Goal: Information Seeking & Learning: Learn about a topic

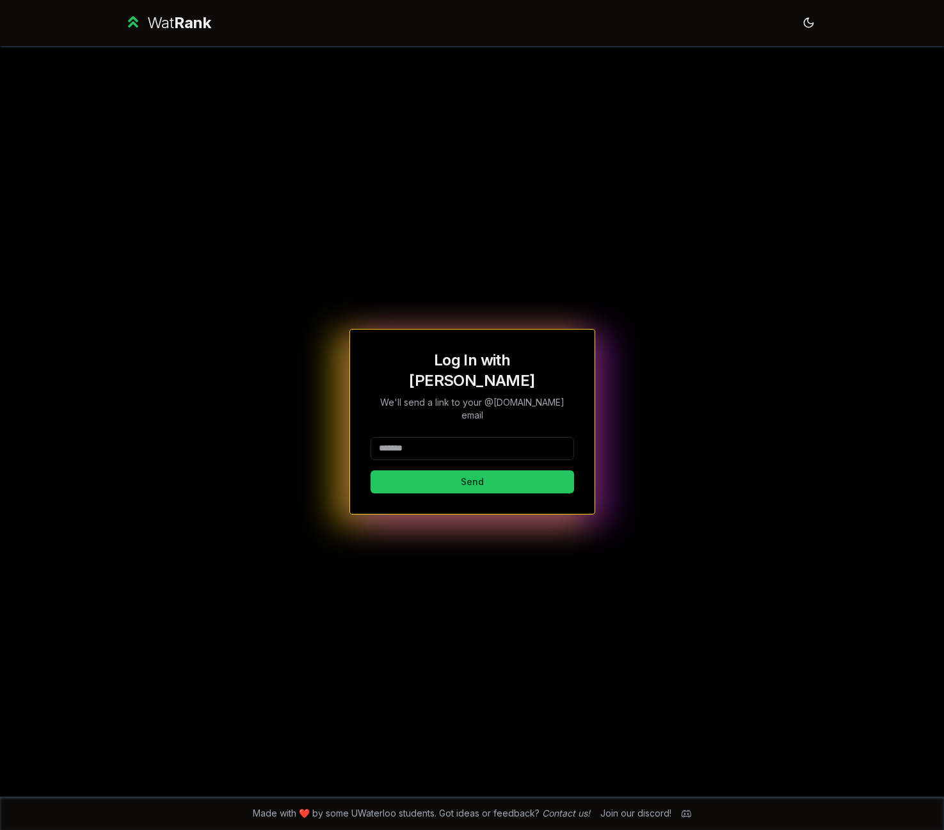
click at [459, 437] on input at bounding box center [472, 448] width 203 height 23
type input "******"
click at [371, 470] on button "Send" at bounding box center [472, 481] width 203 height 23
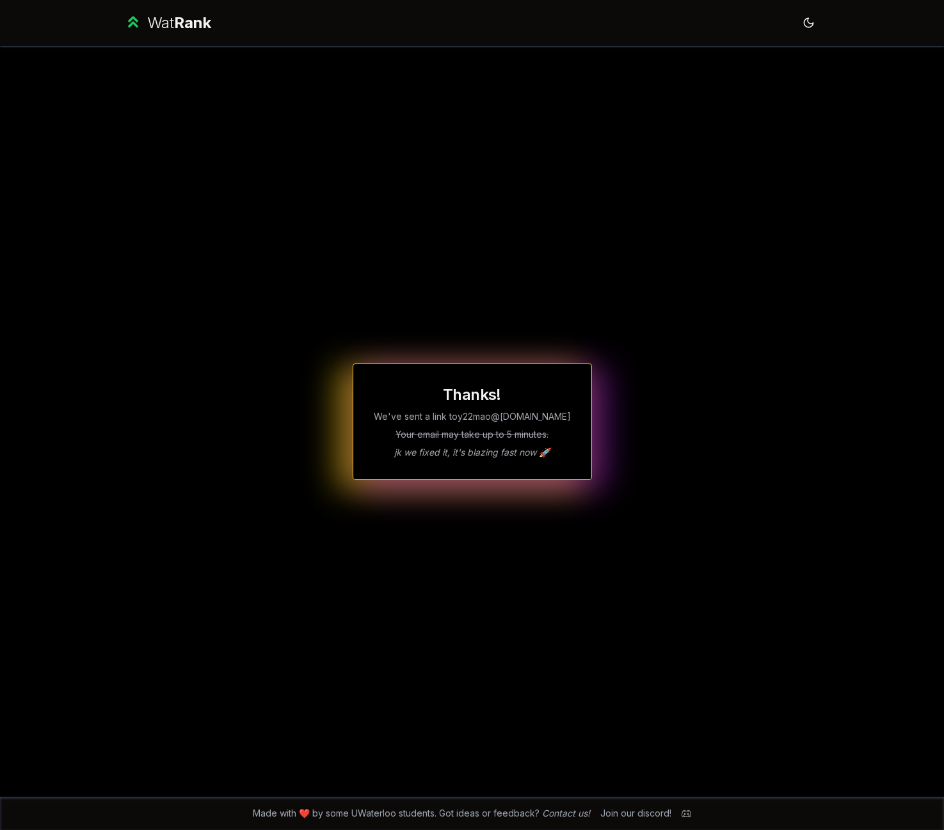
click at [584, 195] on div "Thanks! We've sent a link to y22mao @[DOMAIN_NAME] Your email may take up to 5 …" at bounding box center [472, 421] width 737 height 751
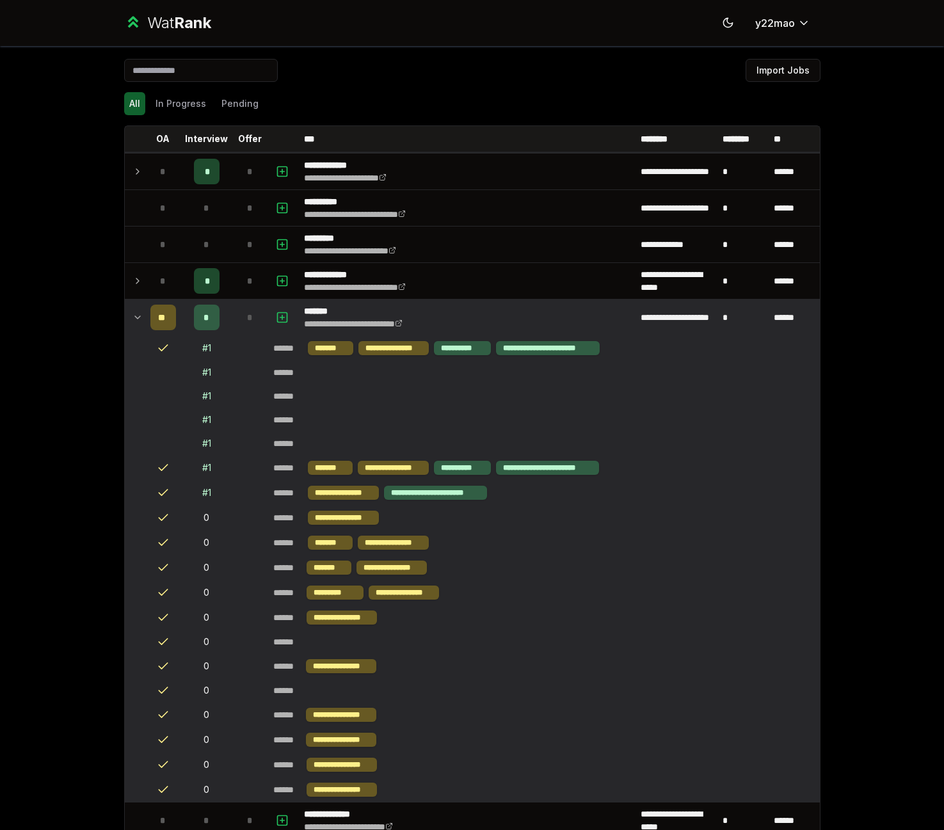
click at [127, 314] on td at bounding box center [135, 317] width 20 height 36
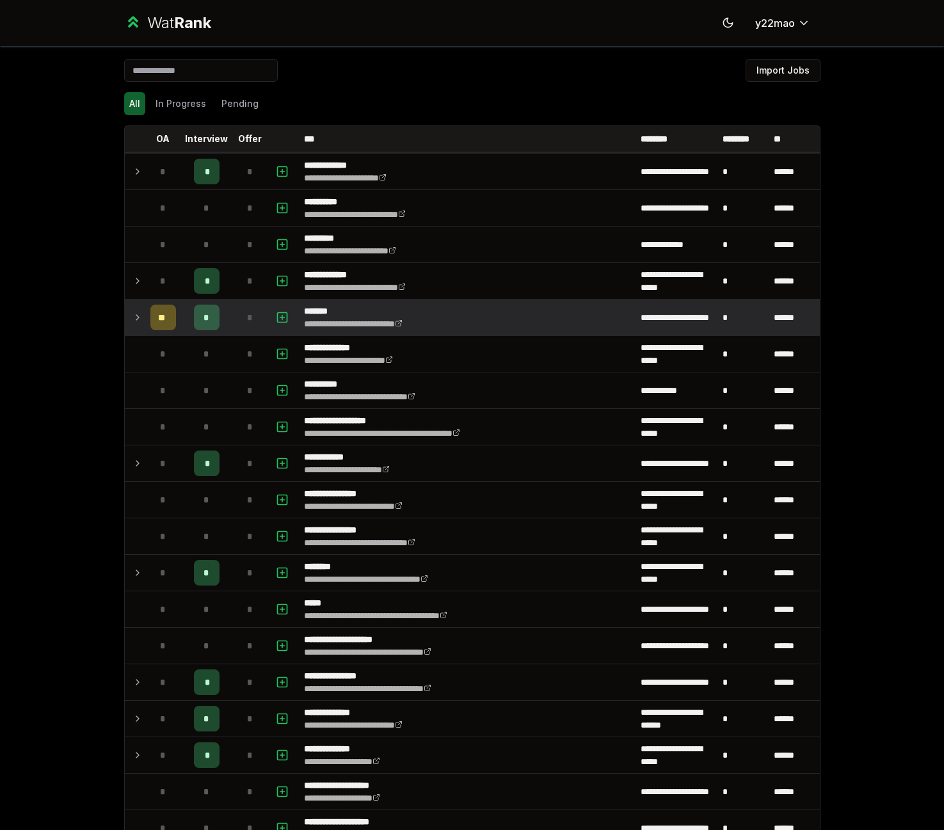
click at [304, 307] on p "*******" at bounding box center [368, 311] width 129 height 13
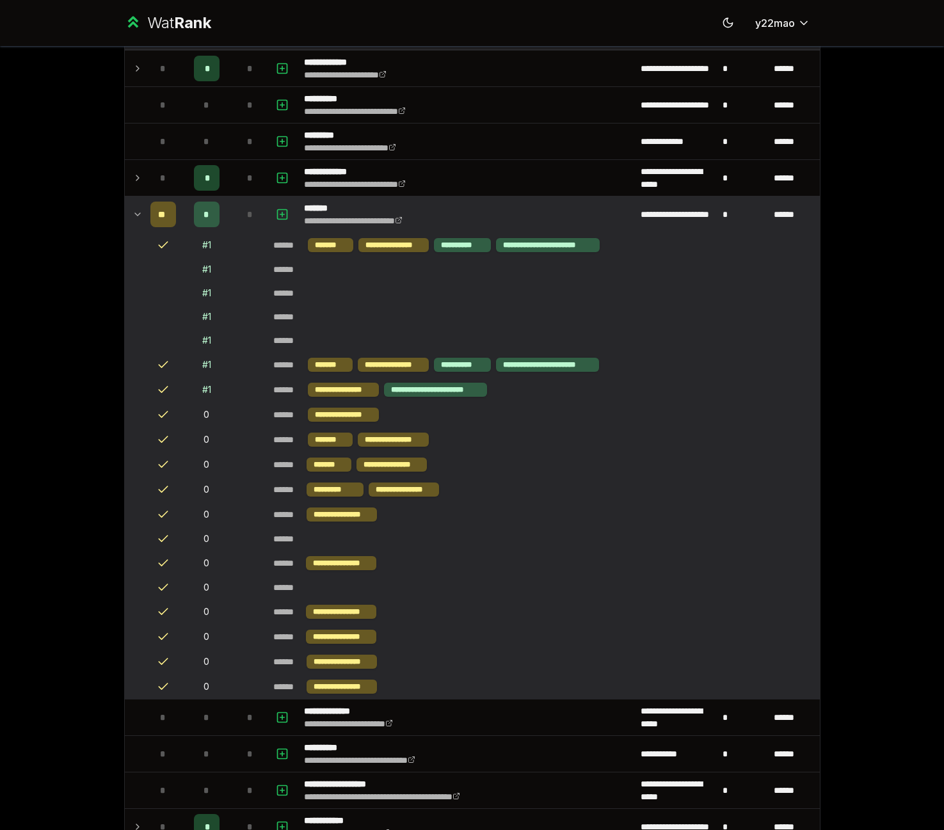
scroll to position [64, 0]
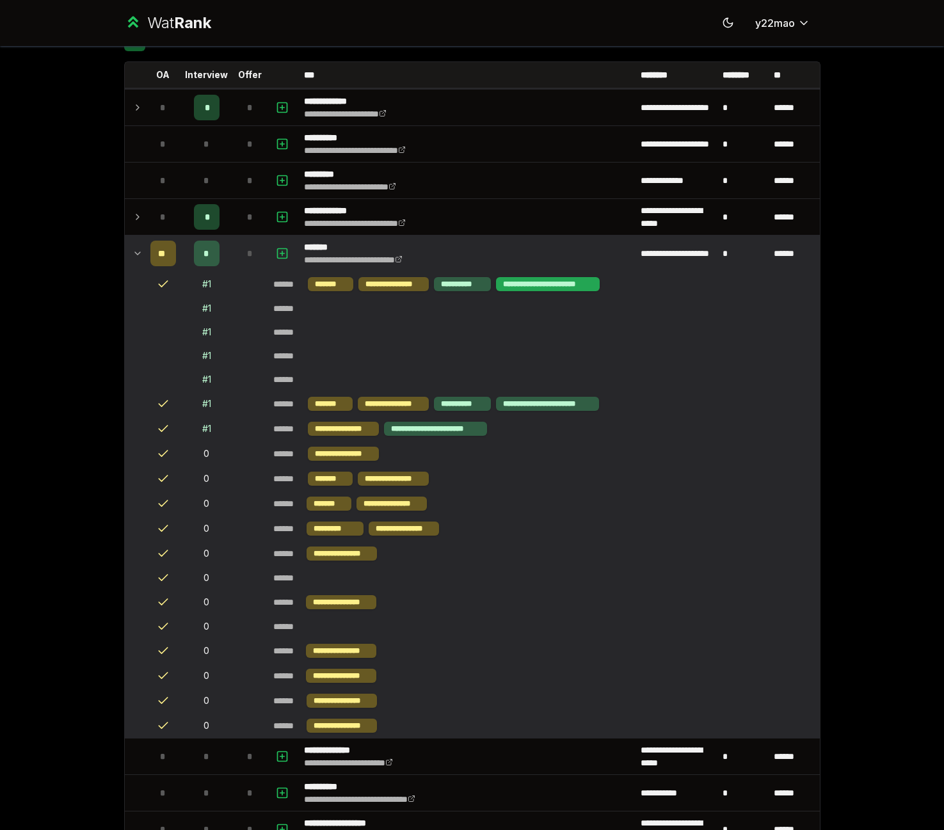
click at [502, 287] on div "**********" at bounding box center [548, 284] width 104 height 14
click at [424, 424] on div "**********" at bounding box center [436, 429] width 104 height 14
click at [461, 406] on div "**********" at bounding box center [462, 404] width 57 height 14
click at [600, 245] on td "**********" at bounding box center [467, 253] width 337 height 36
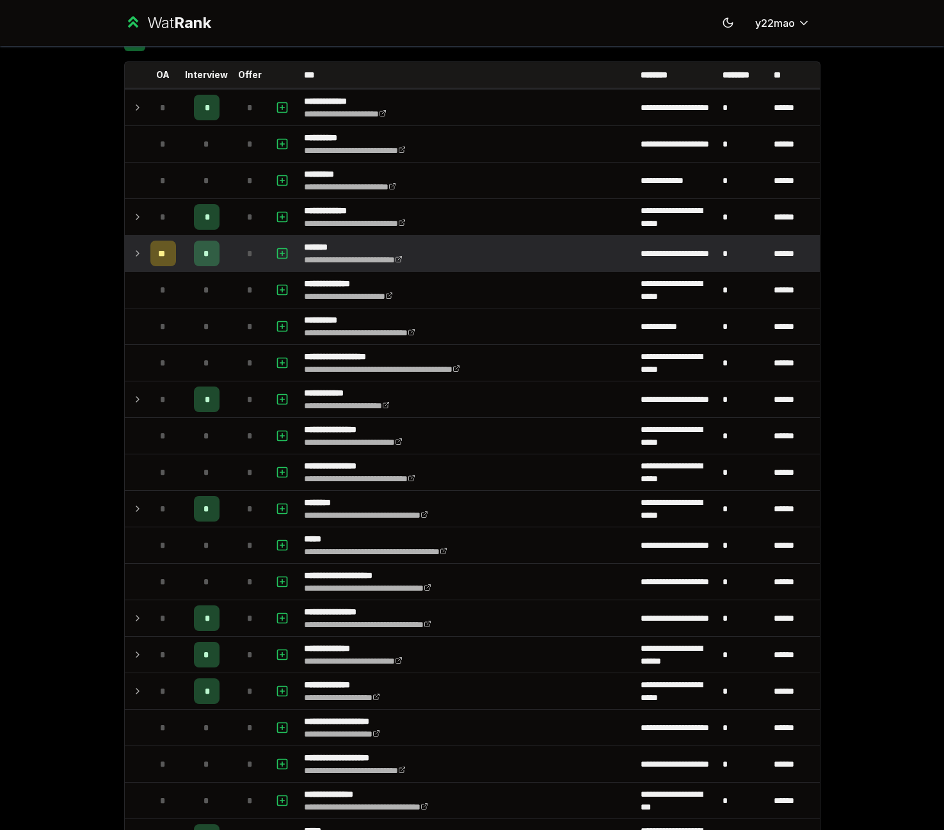
click at [253, 250] on div "*" at bounding box center [250, 254] width 26 height 26
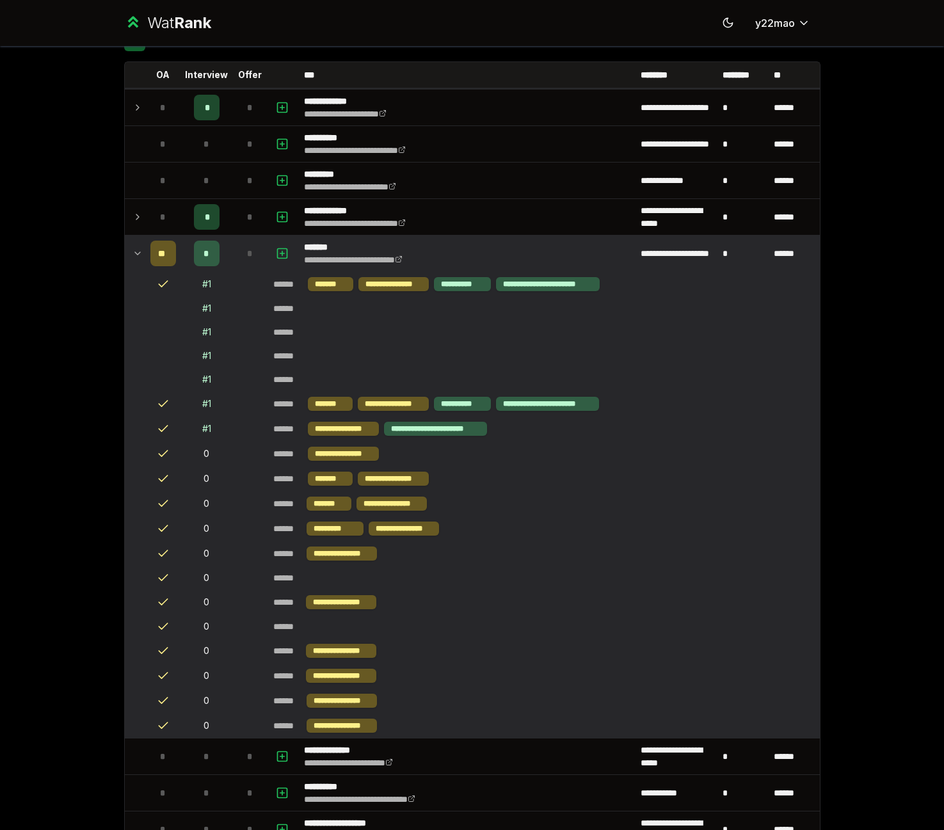
drag, startPoint x: 196, startPoint y: 253, endPoint x: 203, endPoint y: 252, distance: 6.5
click at [198, 253] on div "*" at bounding box center [207, 254] width 26 height 26
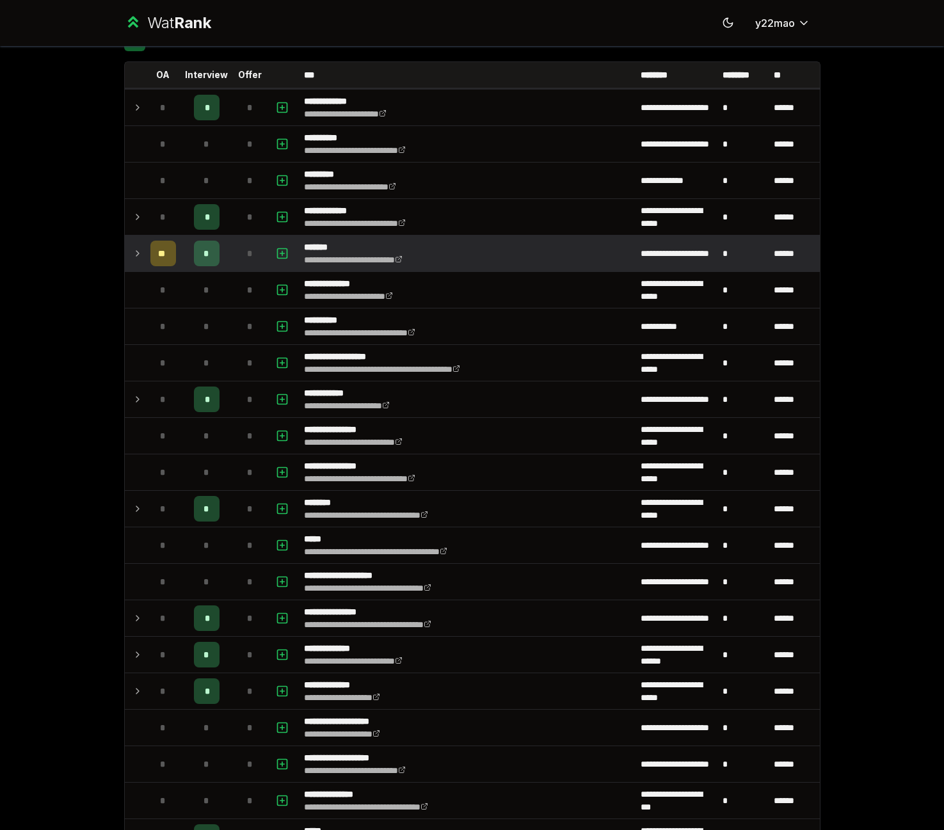
click at [203, 252] on span "*" at bounding box center [205, 253] width 5 height 13
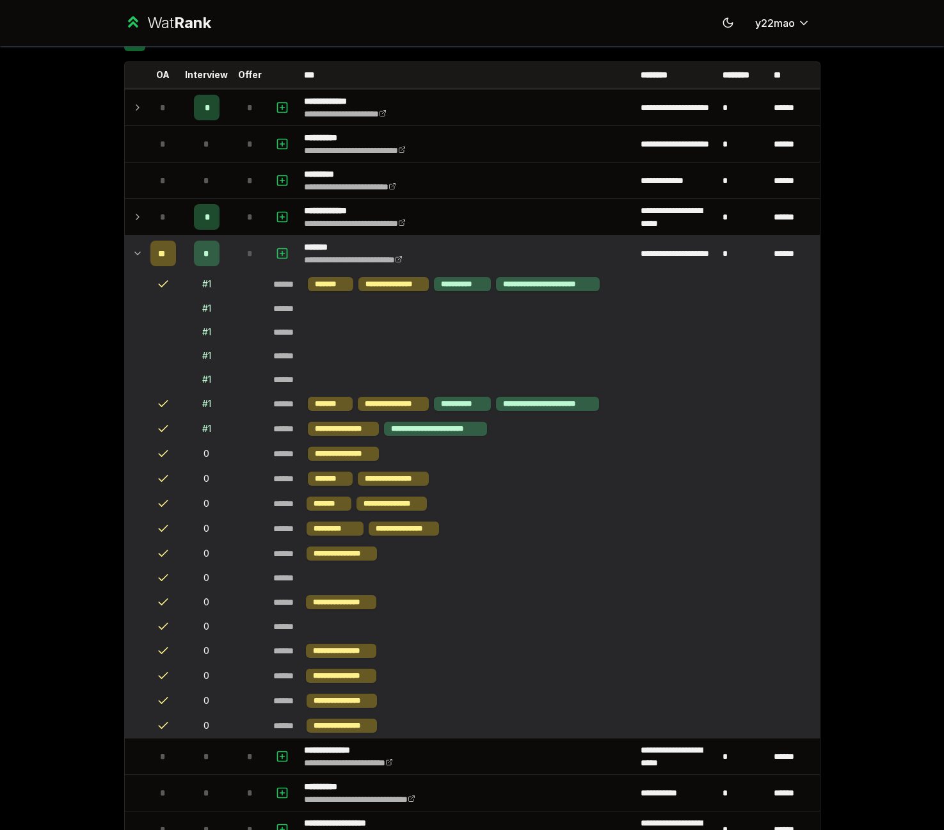
click at [205, 280] on div "# 1" at bounding box center [206, 284] width 9 height 13
drag, startPoint x: 203, startPoint y: 260, endPoint x: 208, endPoint y: 246, distance: 15.4
click at [205, 260] on div "*" at bounding box center [207, 254] width 26 height 26
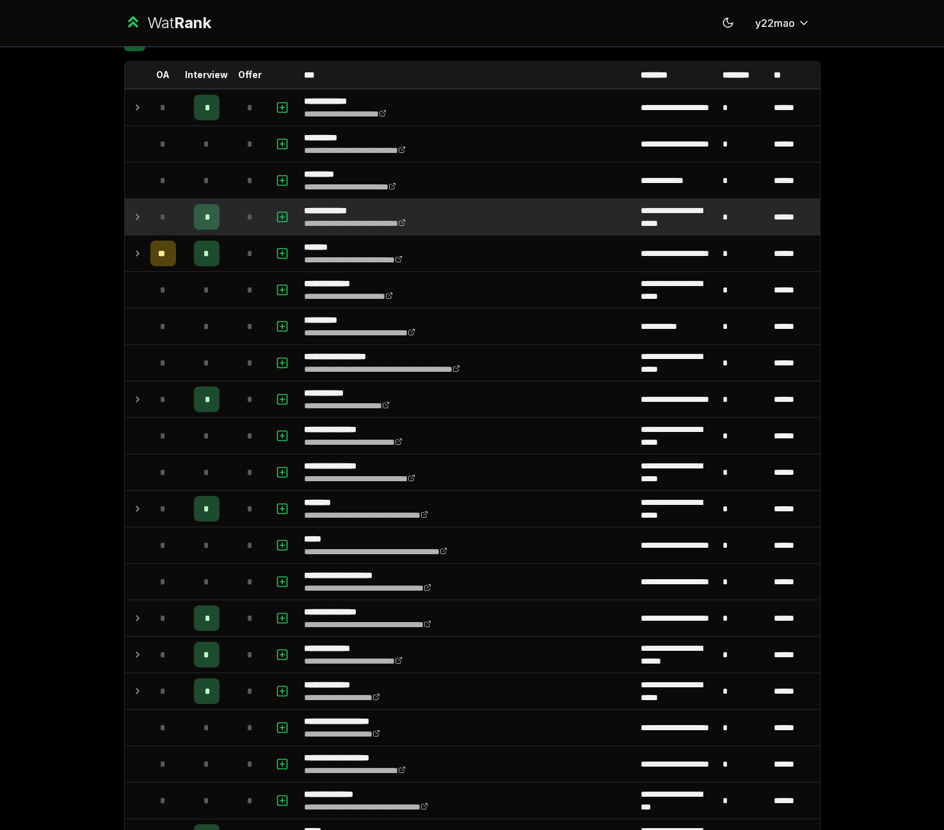
click at [205, 216] on span "*" at bounding box center [207, 217] width 4 height 13
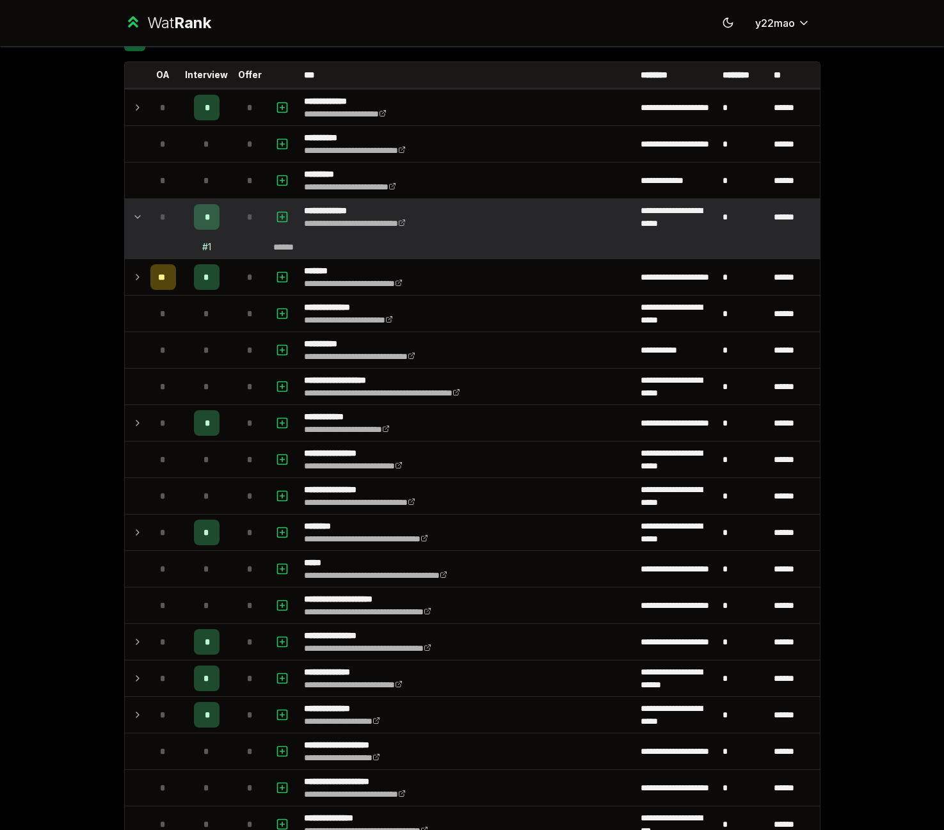
click at [205, 217] on span "*" at bounding box center [207, 217] width 4 height 13
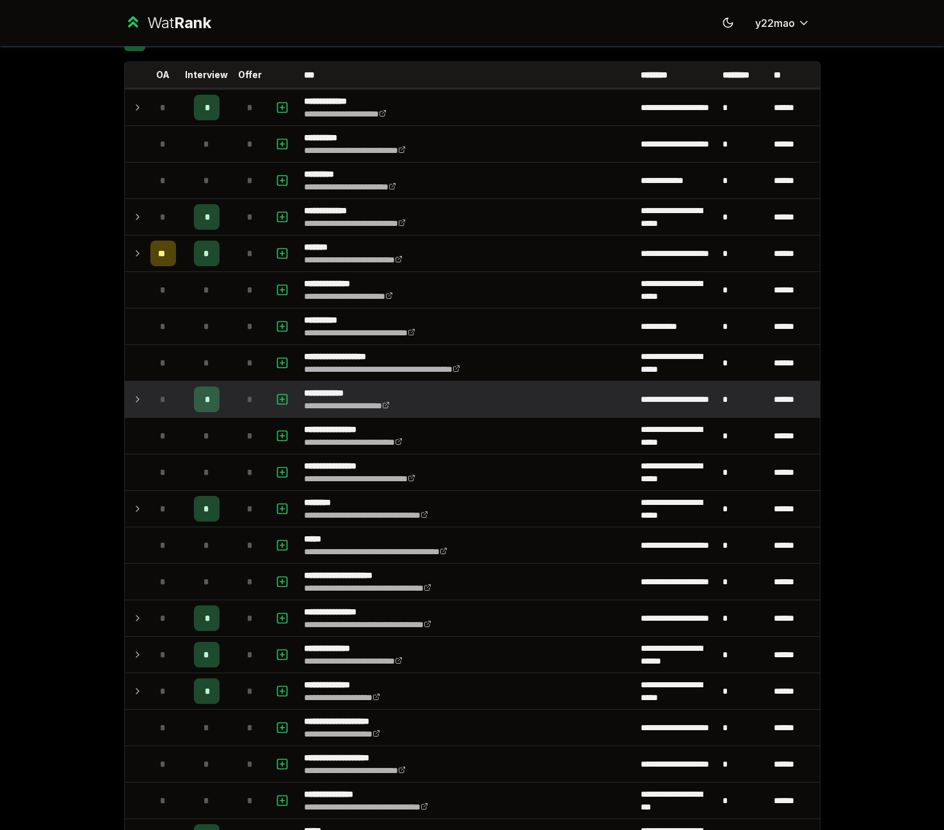
click at [257, 399] on td "*" at bounding box center [250, 399] width 36 height 36
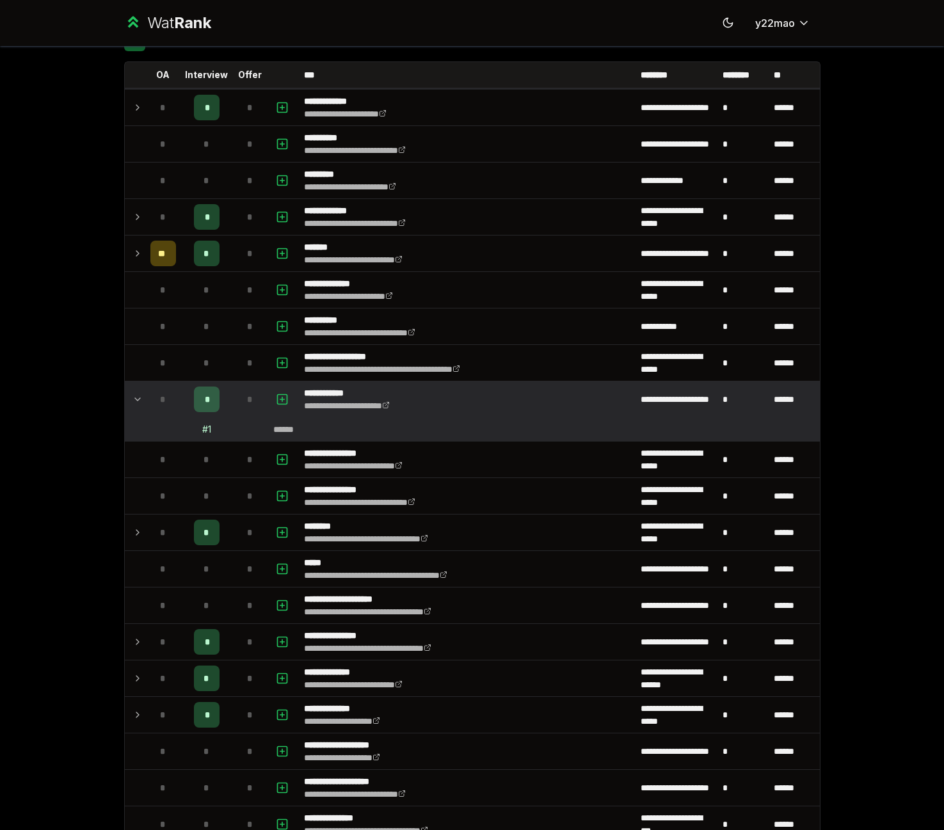
click at [237, 406] on div "*" at bounding box center [250, 400] width 26 height 26
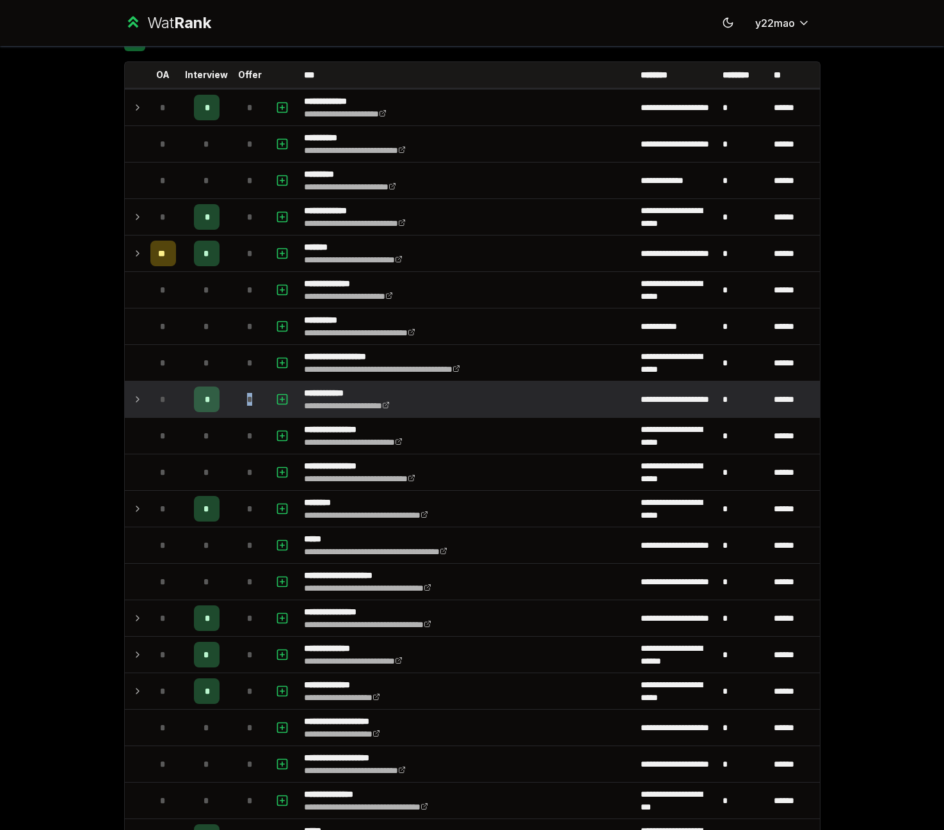
click at [237, 406] on div "*" at bounding box center [250, 400] width 26 height 26
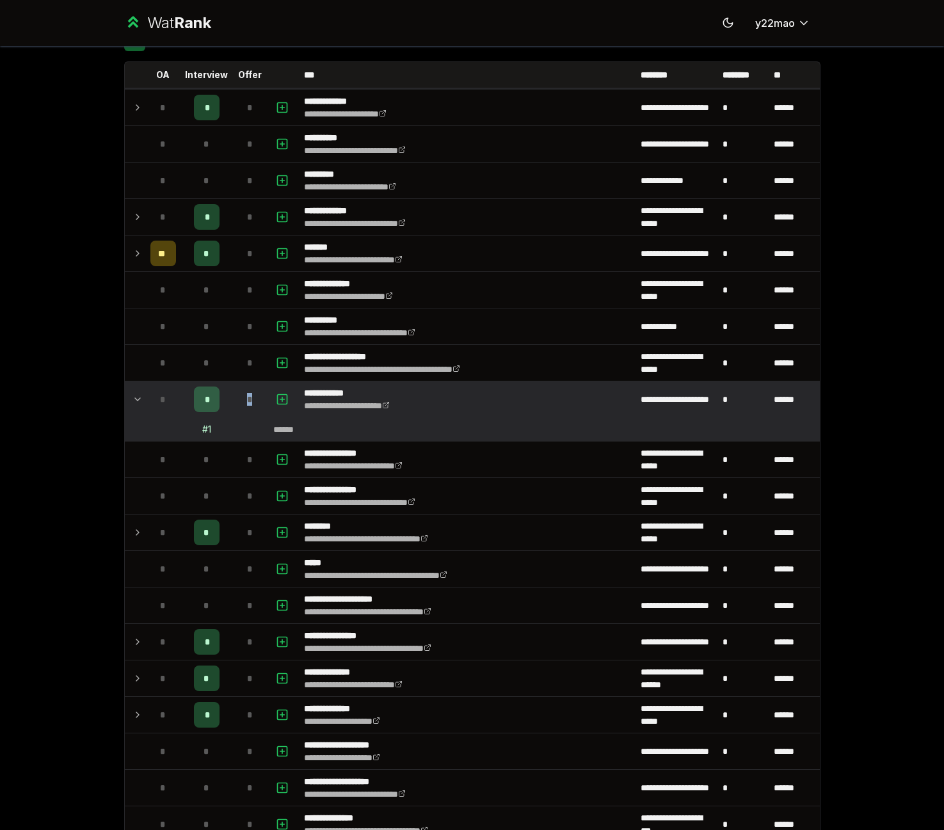
click at [237, 406] on div "*" at bounding box center [250, 400] width 26 height 26
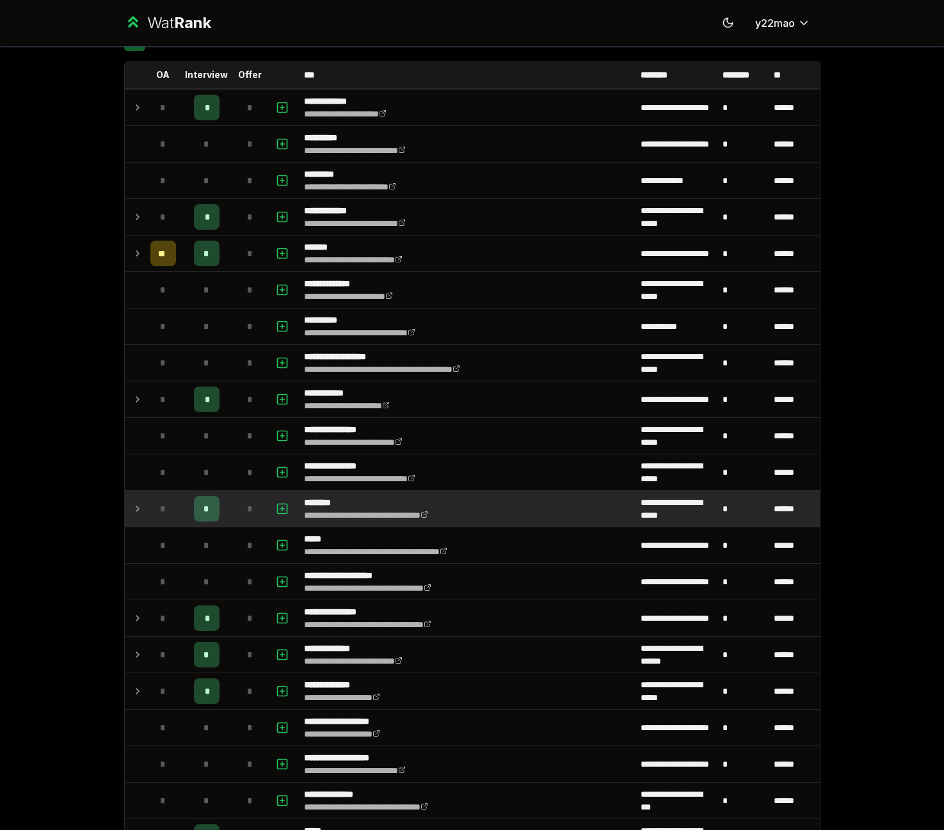
click at [237, 513] on div "*" at bounding box center [250, 509] width 26 height 26
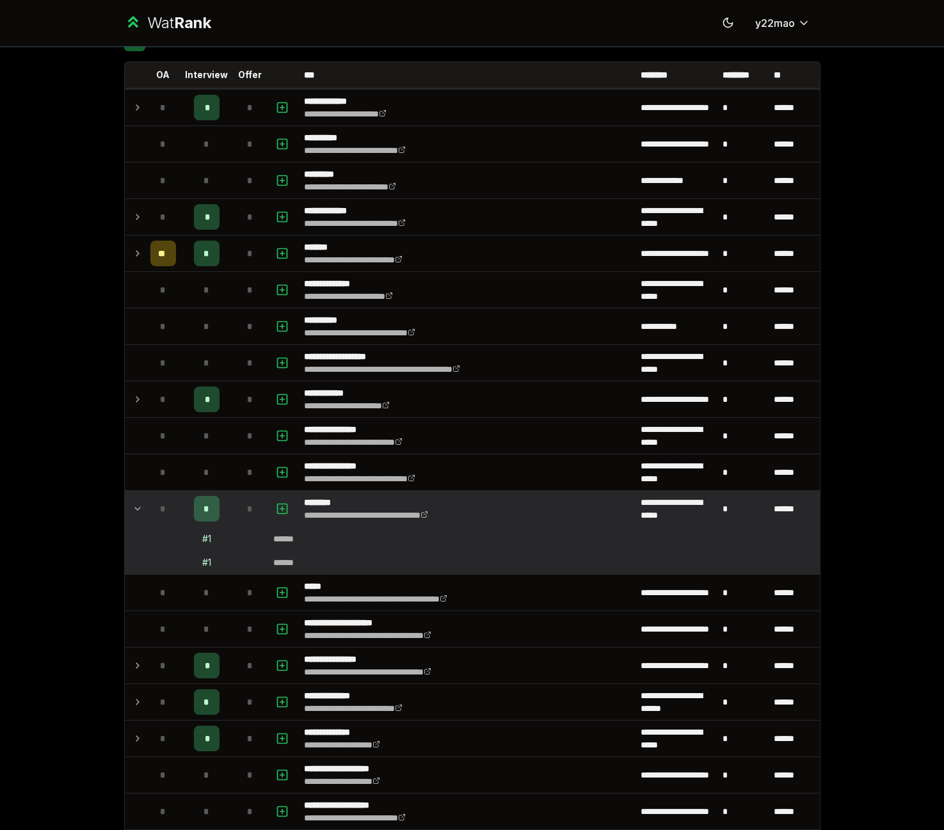
click at [237, 513] on div "*" at bounding box center [250, 509] width 26 height 26
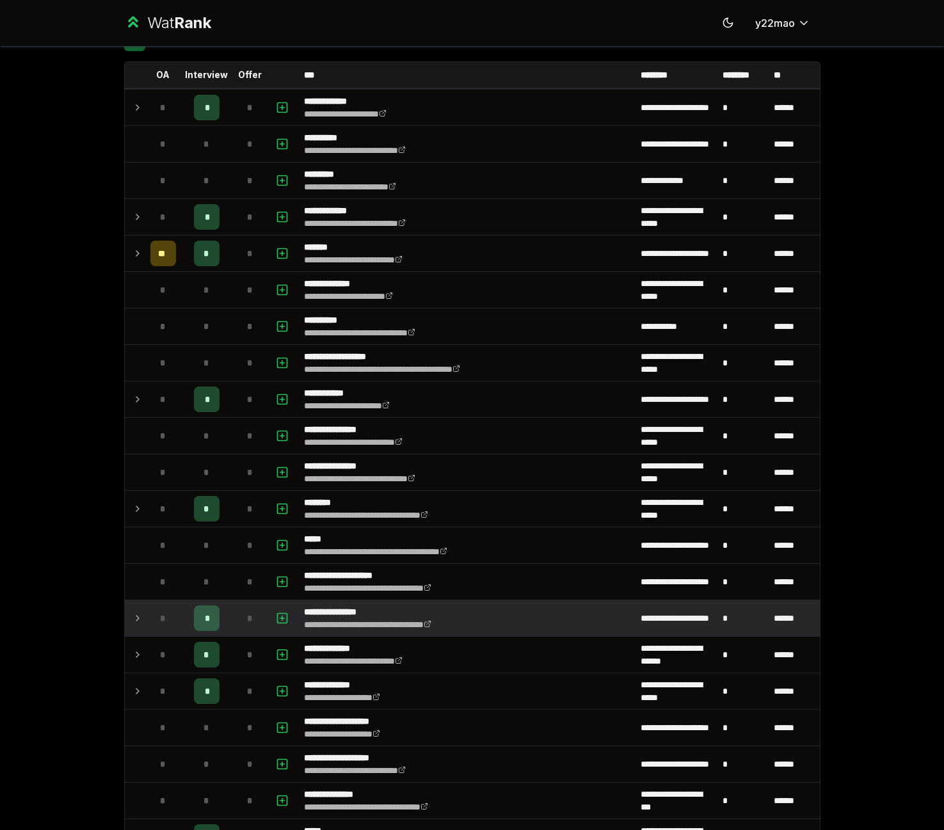
click at [262, 634] on td "*" at bounding box center [250, 618] width 36 height 36
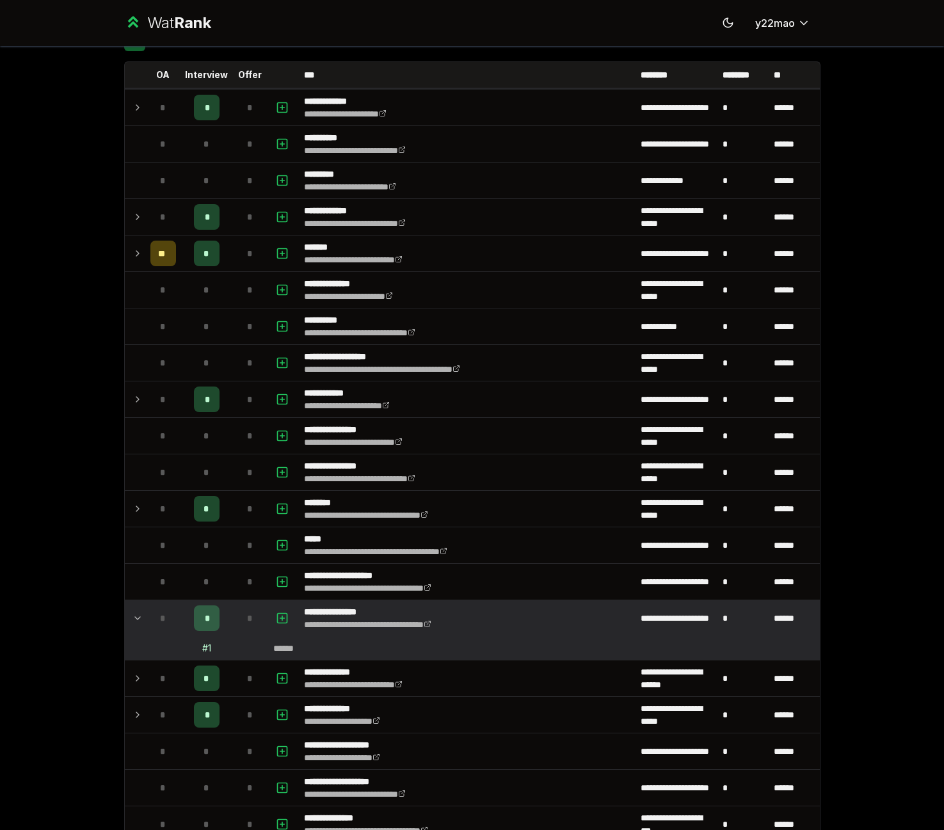
click at [268, 623] on td at bounding box center [283, 618] width 31 height 36
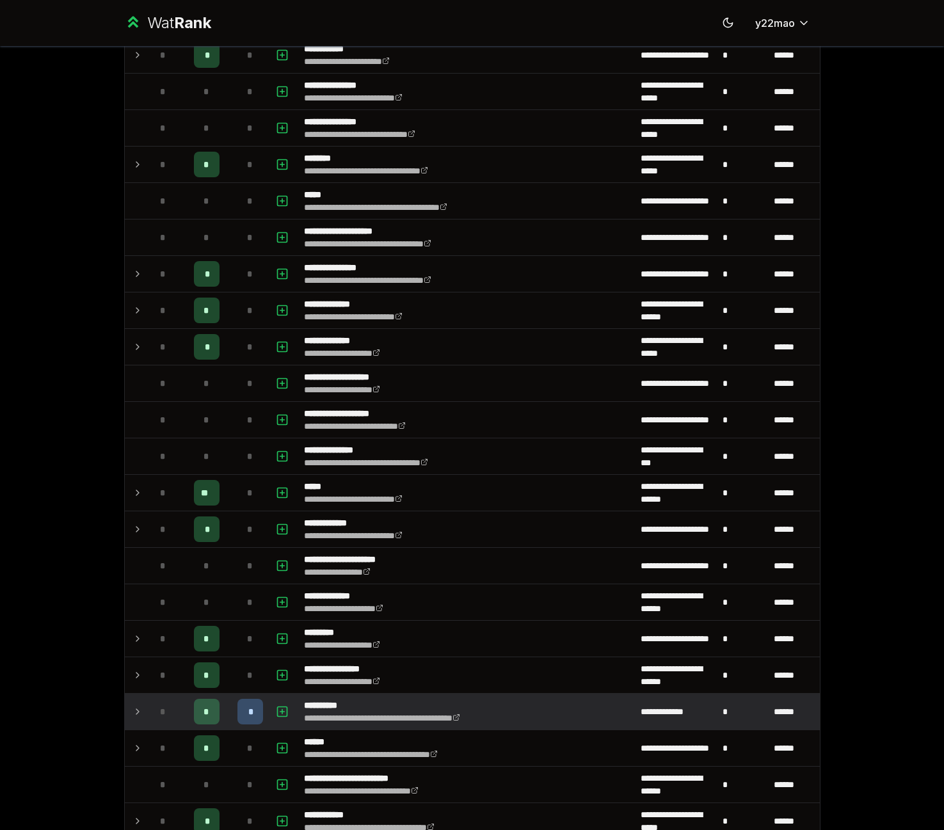
scroll to position [512, 0]
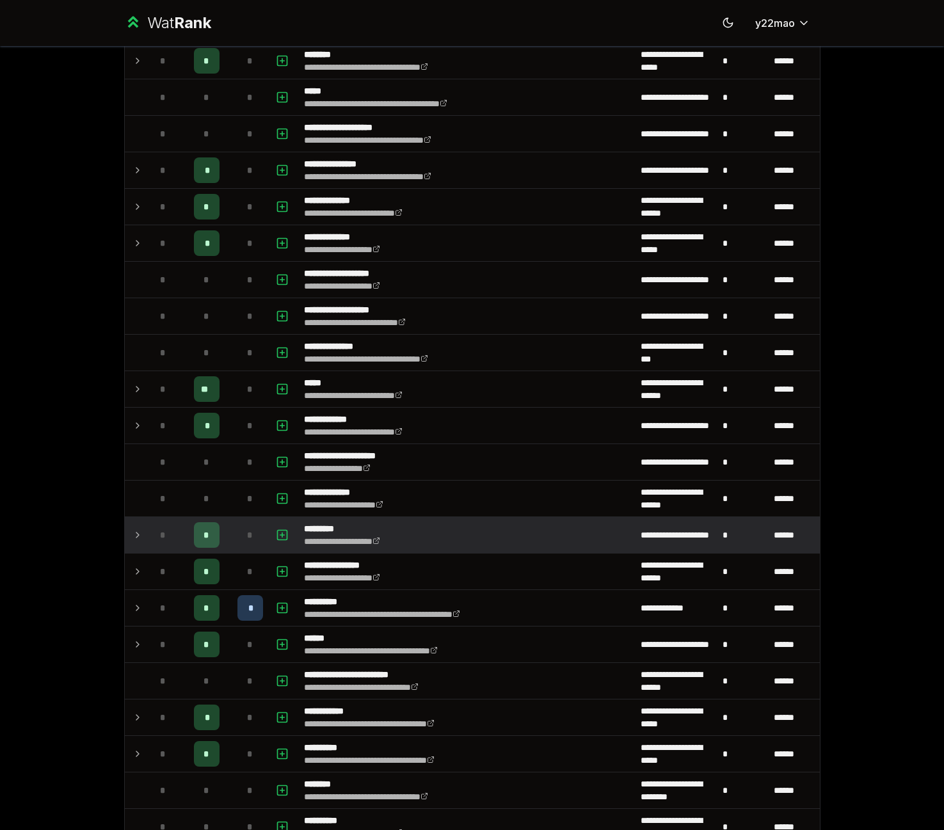
click at [286, 541] on td at bounding box center [283, 535] width 31 height 36
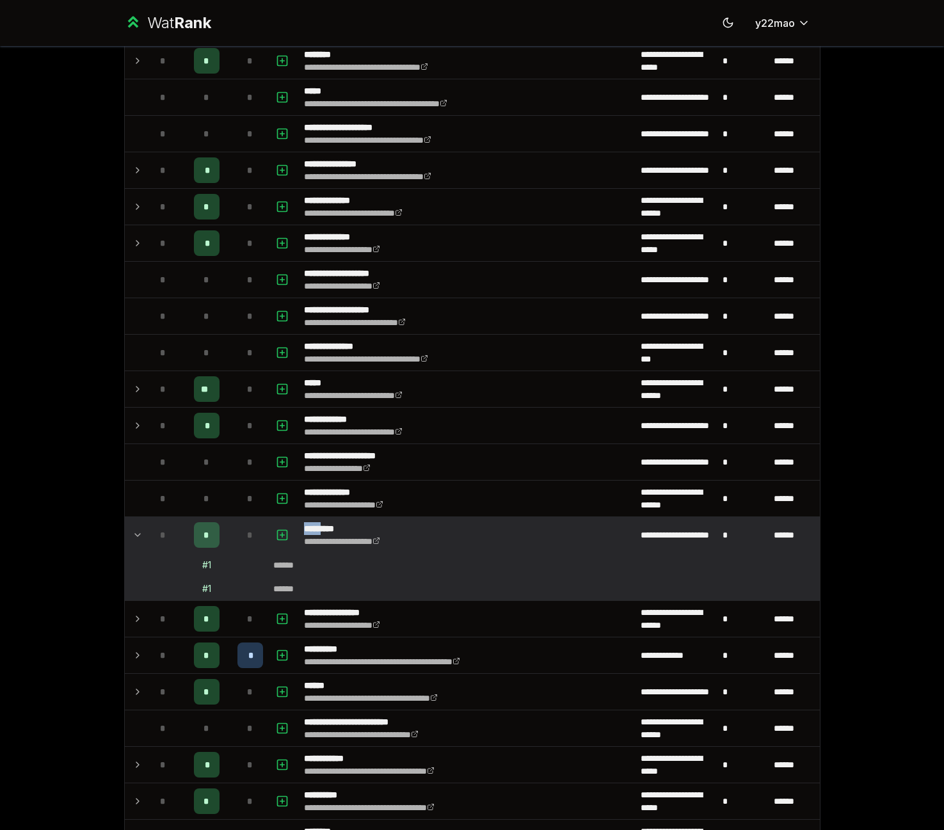
click at [286, 541] on td at bounding box center [283, 535] width 31 height 36
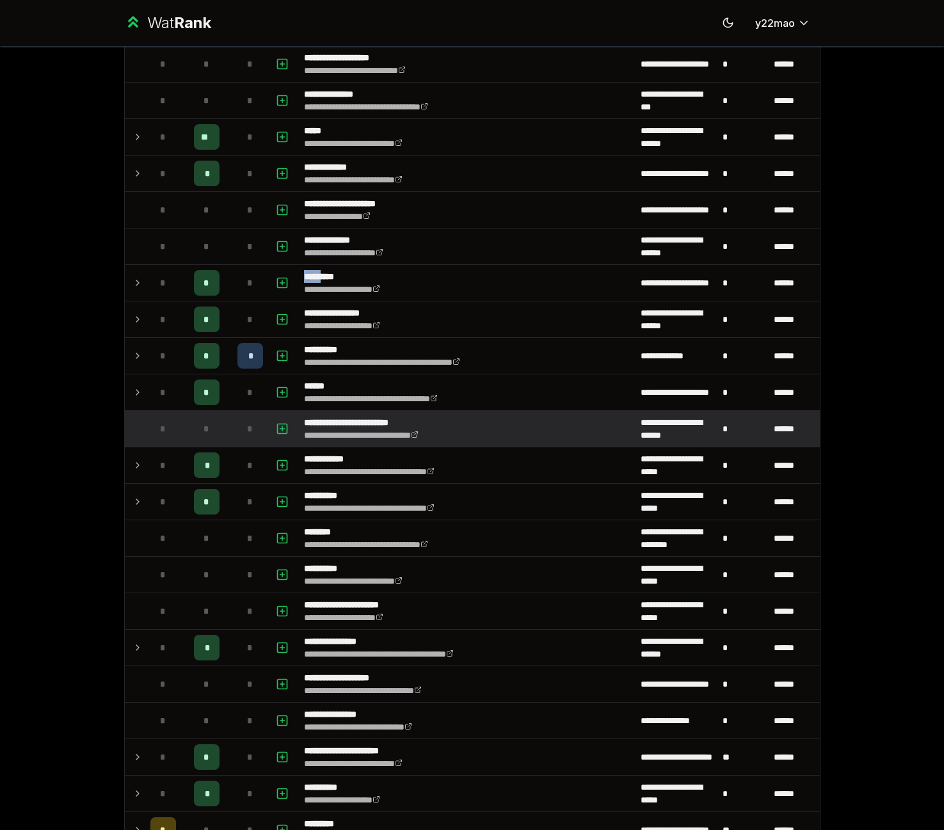
scroll to position [832, 0]
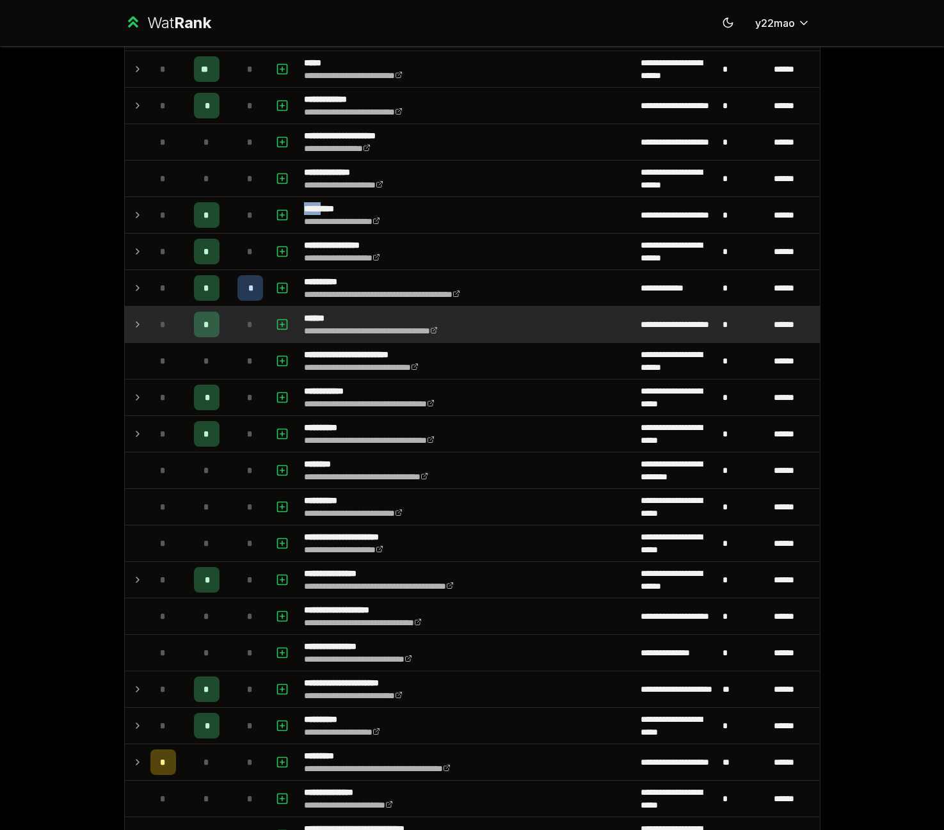
click at [276, 331] on icon "button" at bounding box center [282, 324] width 13 height 15
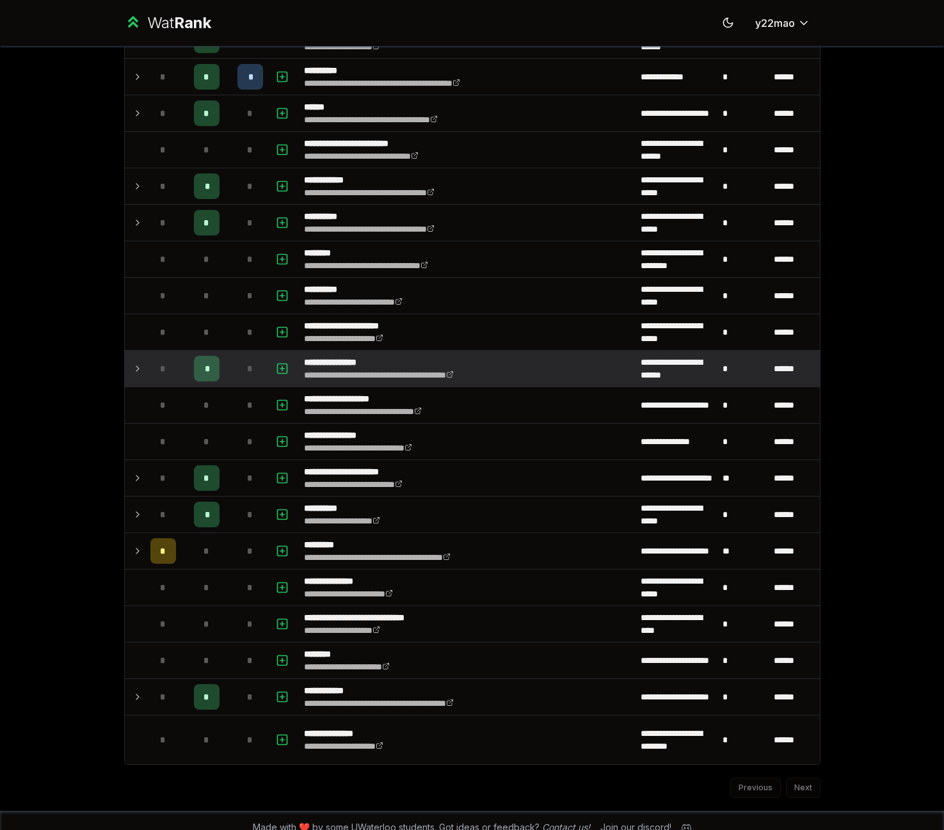
scroll to position [1057, 0]
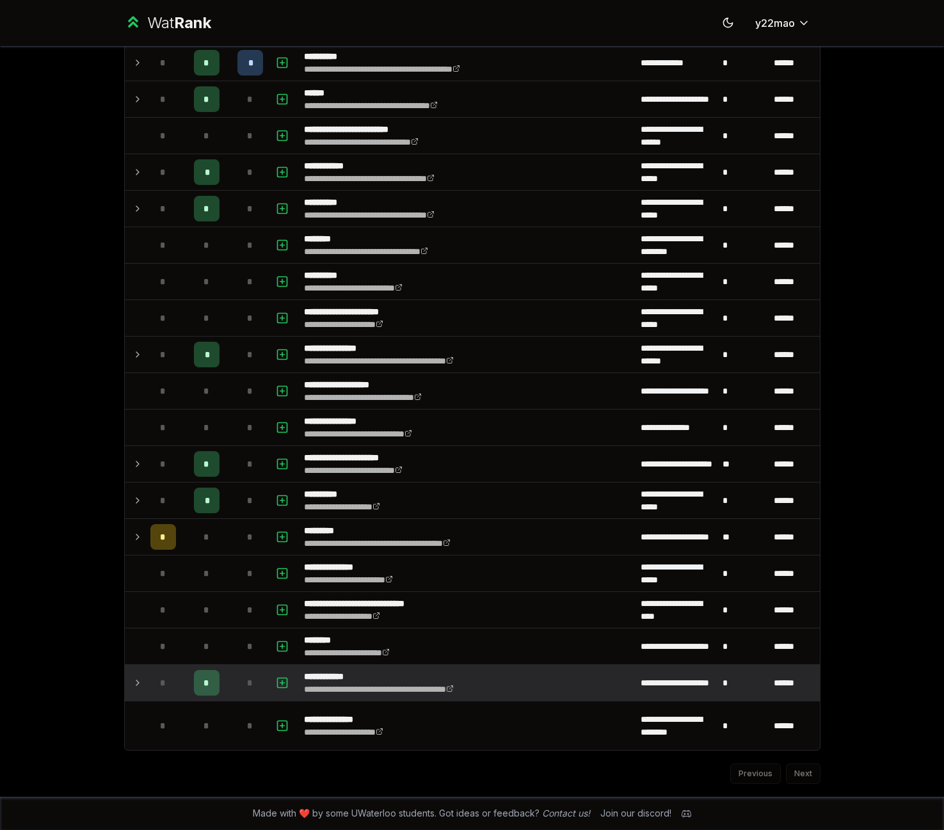
click at [134, 672] on td at bounding box center [135, 683] width 20 height 36
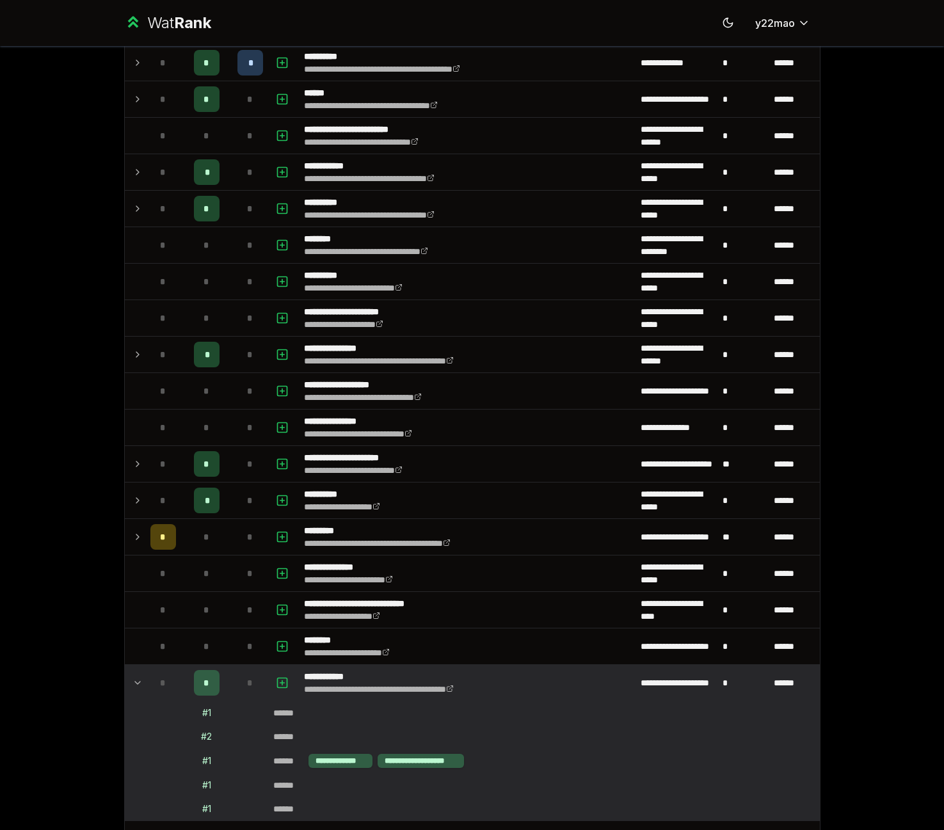
click at [138, 674] on td at bounding box center [135, 683] width 20 height 36
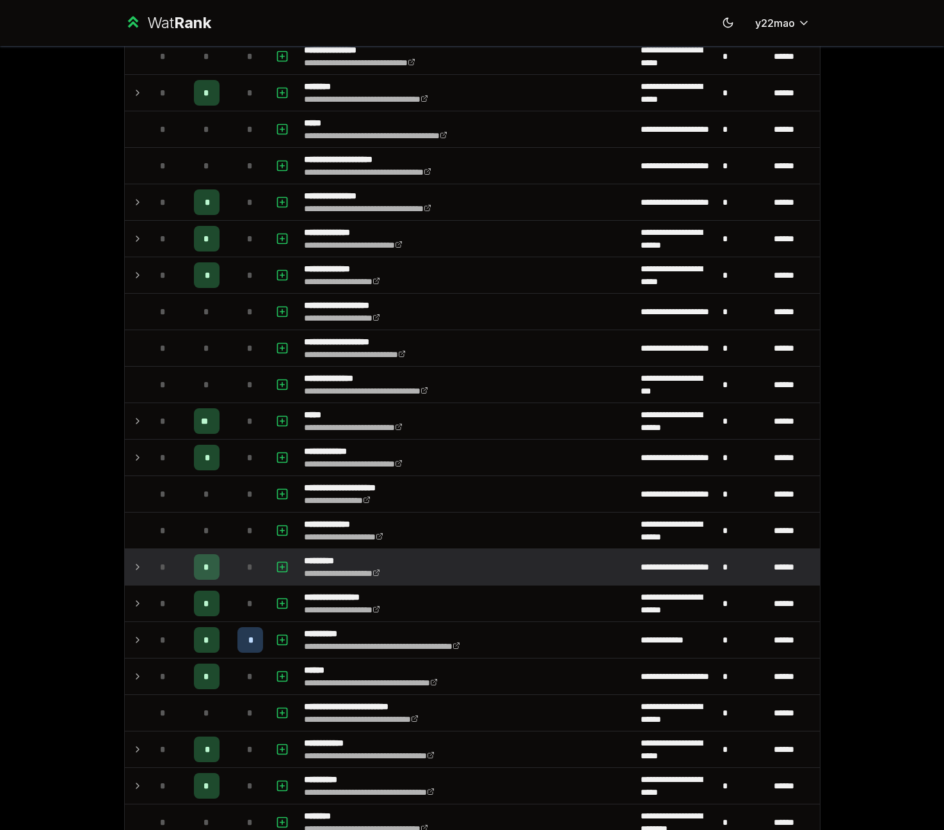
scroll to position [417, 0]
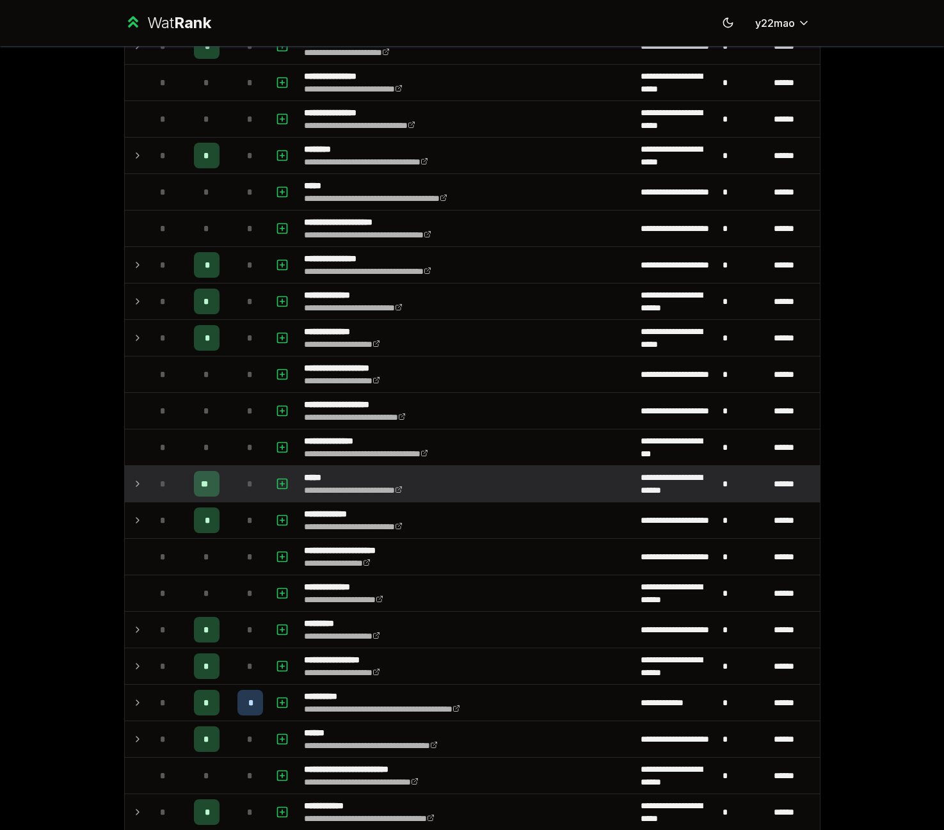
click at [128, 491] on td at bounding box center [135, 484] width 20 height 36
click at [127, 492] on td at bounding box center [135, 484] width 20 height 36
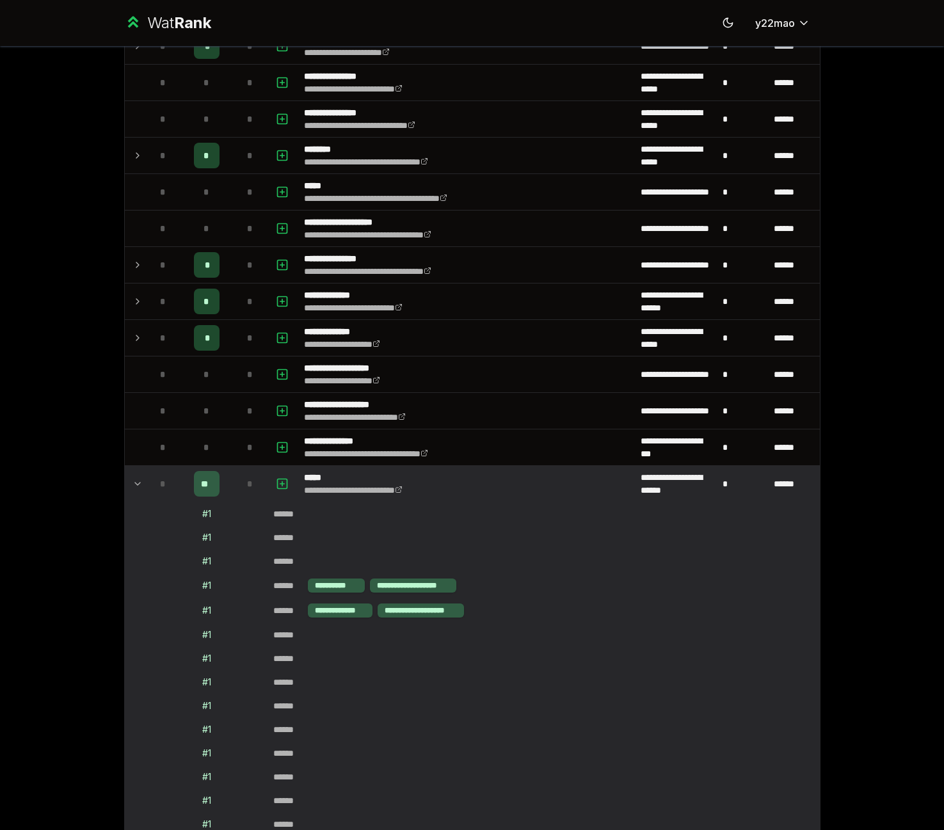
click at [154, 485] on div "*" at bounding box center [163, 484] width 26 height 26
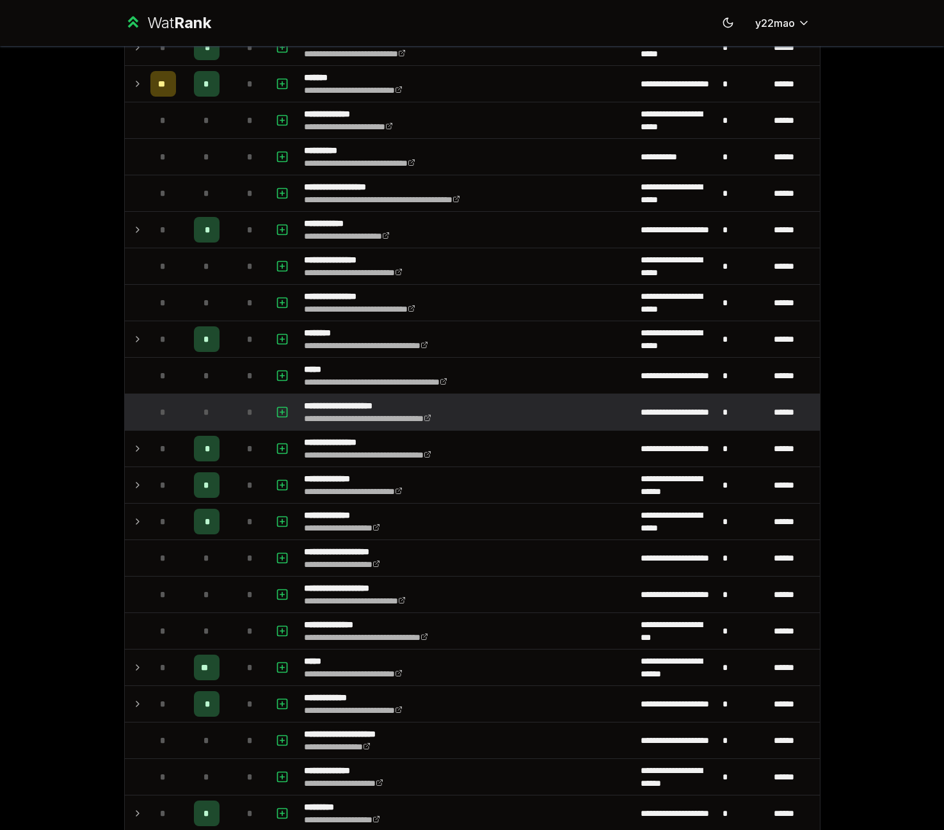
scroll to position [97, 0]
